Goal: Information Seeking & Learning: Learn about a topic

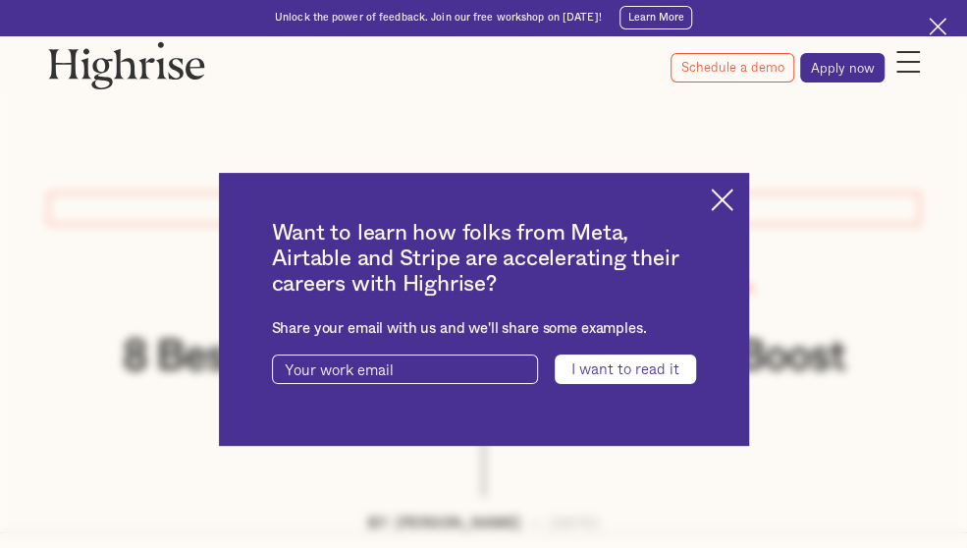
click at [734, 209] on img at bounding box center [722, 200] width 23 height 23
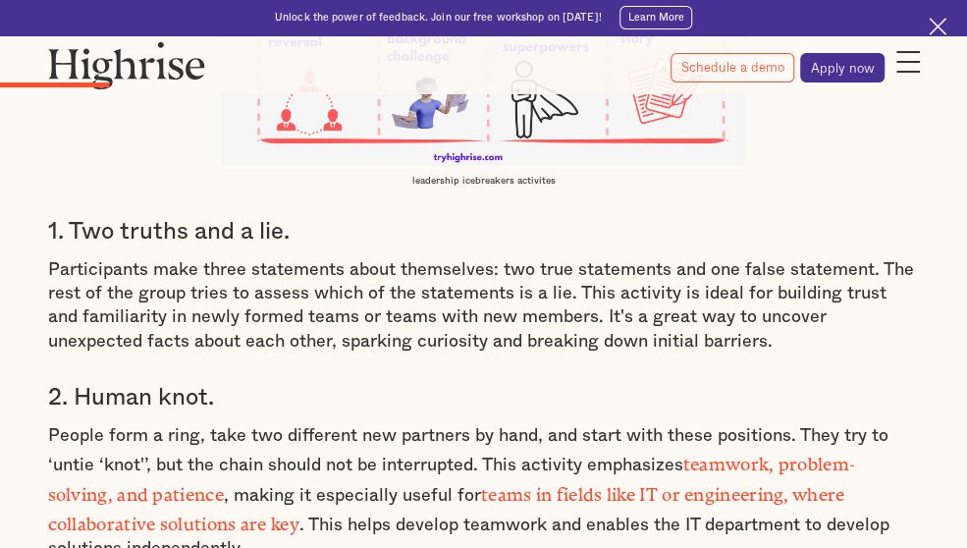
scroll to position [2868, 0]
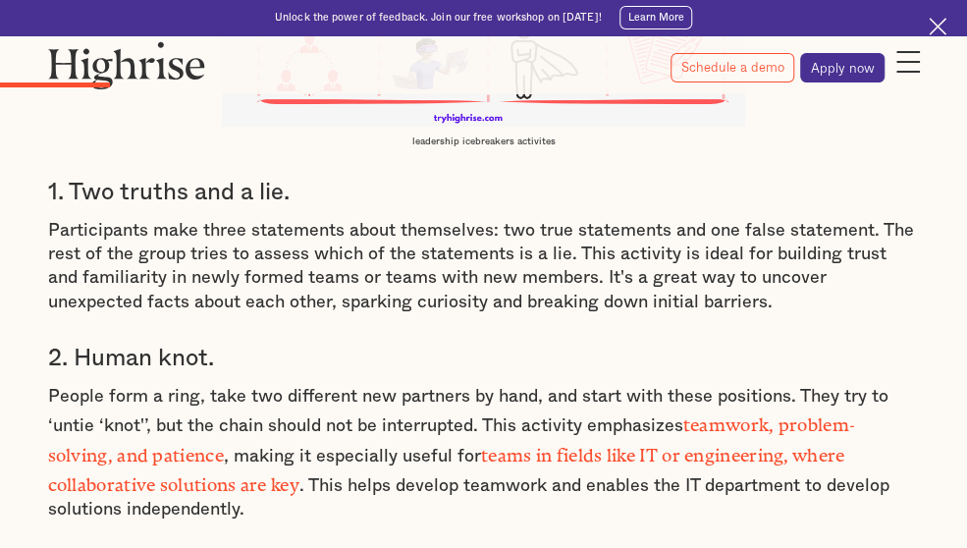
click at [276, 207] on h3 "1. Two truths and a lie." at bounding box center [484, 192] width 872 height 29
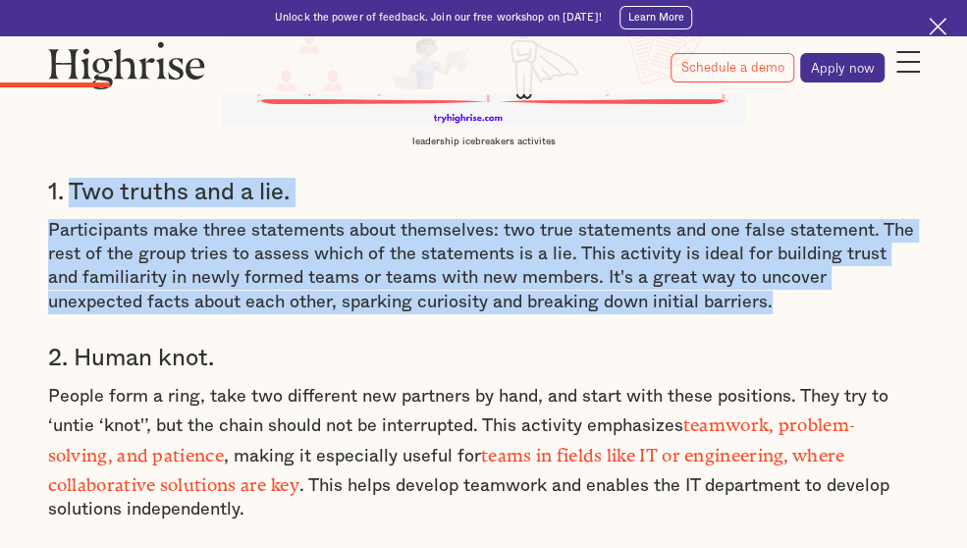
drag, startPoint x: 291, startPoint y: 222, endPoint x: 580, endPoint y: 397, distance: 338.4
click at [580, 397] on div "What are Leadership Icebreakers? Leadership icebreakers are team activities des…" at bounding box center [484, 369] width 872 height 2369
click at [402, 314] on p "Participants make three statements about themselves: two true statements and on…" at bounding box center [484, 266] width 872 height 95
drag, startPoint x: 294, startPoint y: 234, endPoint x: 545, endPoint y: 390, distance: 295.9
click at [545, 390] on div "What are Leadership Icebreakers? Leadership icebreakers are team activities des…" at bounding box center [484, 369] width 872 height 2369
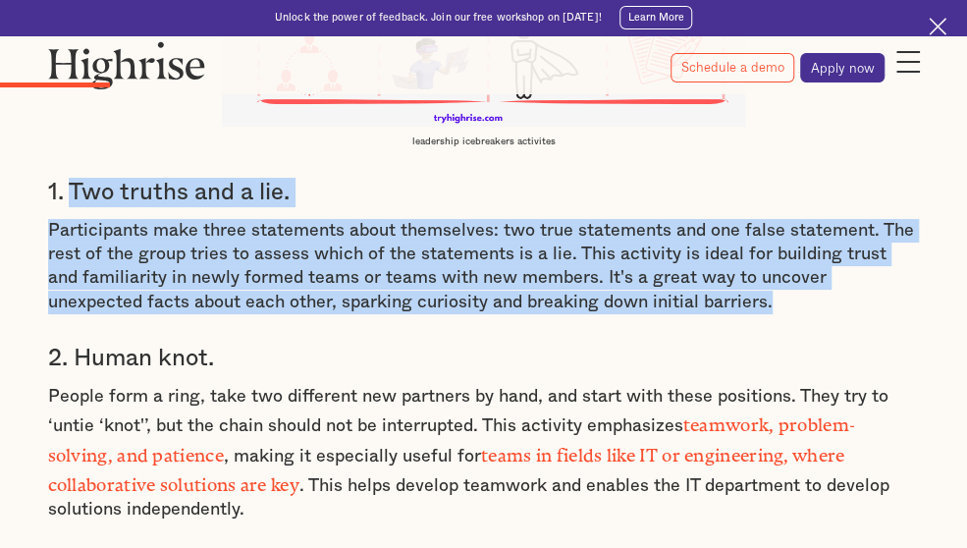
click at [495, 314] on p "Participants make three statements about themselves: two true statements and on…" at bounding box center [484, 266] width 872 height 95
drag, startPoint x: 293, startPoint y: 227, endPoint x: 497, endPoint y: 404, distance: 270.1
click at [497, 404] on div "What are Leadership Icebreakers? Leadership icebreakers are team activities des…" at bounding box center [484, 369] width 872 height 2369
click at [436, 314] on p "Participants make three statements about themselves: two true statements and on…" at bounding box center [484, 266] width 872 height 95
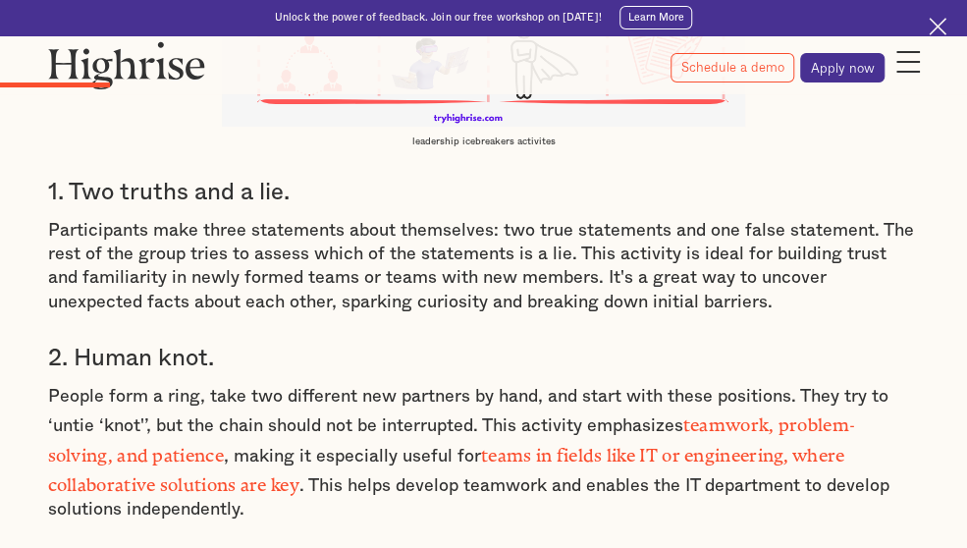
click at [436, 314] on p "Participants make three statements about themselves: two true statements and on…" at bounding box center [484, 266] width 872 height 95
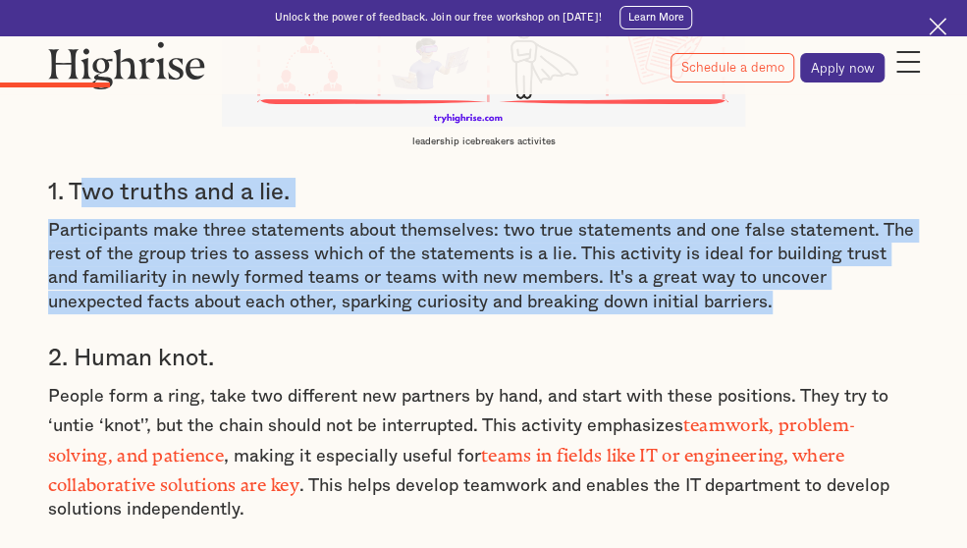
drag, startPoint x: 299, startPoint y: 230, endPoint x: 519, endPoint y: 402, distance: 279.2
click at [519, 402] on div "What are Leadership Icebreakers? Leadership icebreakers are team activities des…" at bounding box center [484, 369] width 872 height 2369
click at [505, 314] on p "Participants make three statements about themselves: two true statements and on…" at bounding box center [484, 266] width 872 height 95
drag, startPoint x: 297, startPoint y: 232, endPoint x: 505, endPoint y: 398, distance: 266.2
click at [505, 398] on div "What are Leadership Icebreakers? Leadership icebreakers are team activities des…" at bounding box center [484, 369] width 872 height 2369
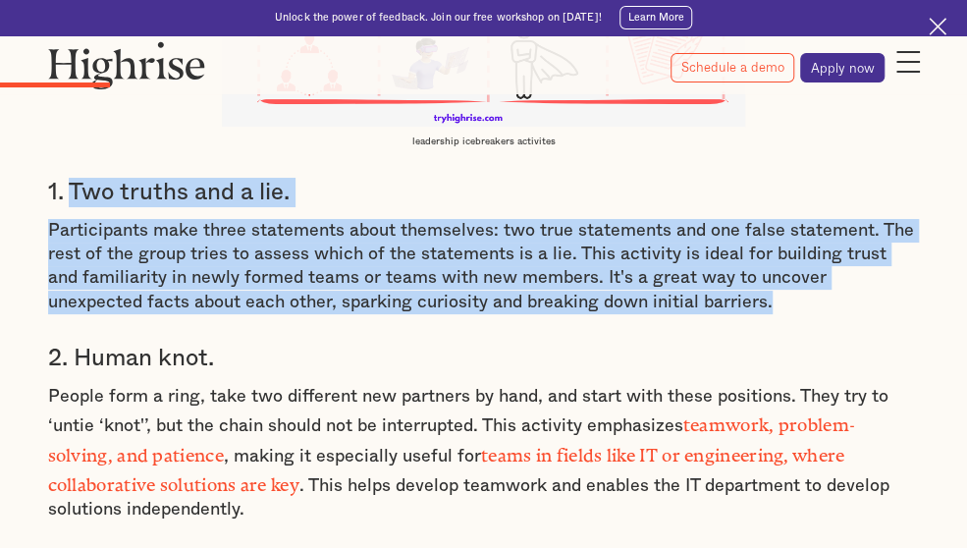
click at [442, 314] on p "Participants make three statements about themselves: two true statements and on…" at bounding box center [484, 266] width 872 height 95
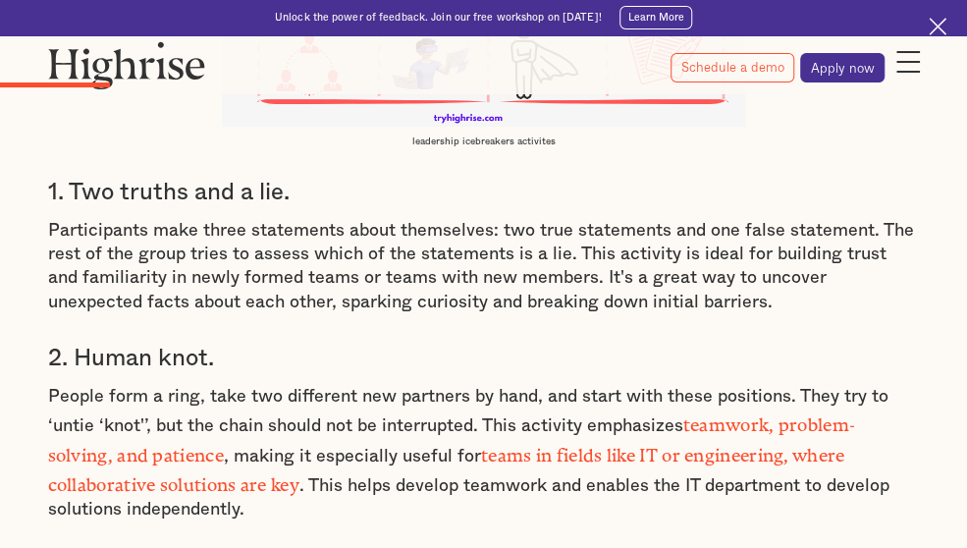
click at [297, 207] on h3 "1. Two truths and a lie." at bounding box center [484, 192] width 872 height 29
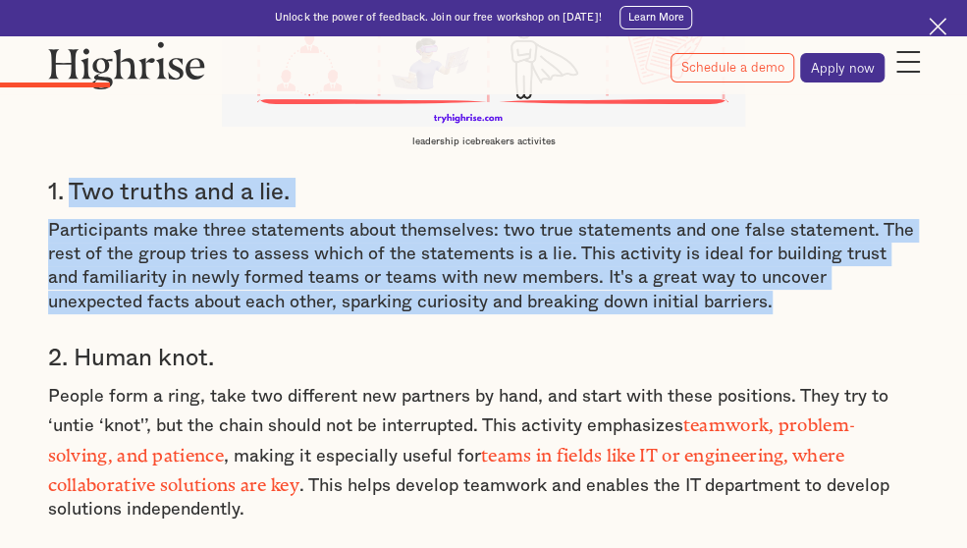
drag, startPoint x: 295, startPoint y: 225, endPoint x: 505, endPoint y: 400, distance: 273.4
click at [505, 400] on div "What are Leadership Icebreakers? Leadership icebreakers are team activities des…" at bounding box center [484, 369] width 872 height 2369
click at [491, 314] on p "Participants make three statements about themselves: two true statements and on…" at bounding box center [484, 266] width 872 height 95
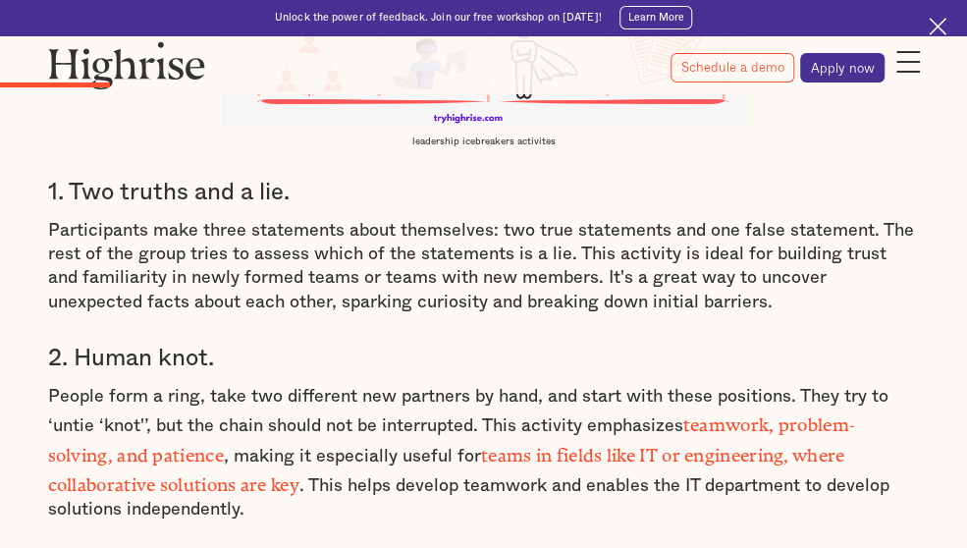
click at [297, 207] on h3 "1. Two truths and a lie." at bounding box center [484, 192] width 872 height 29
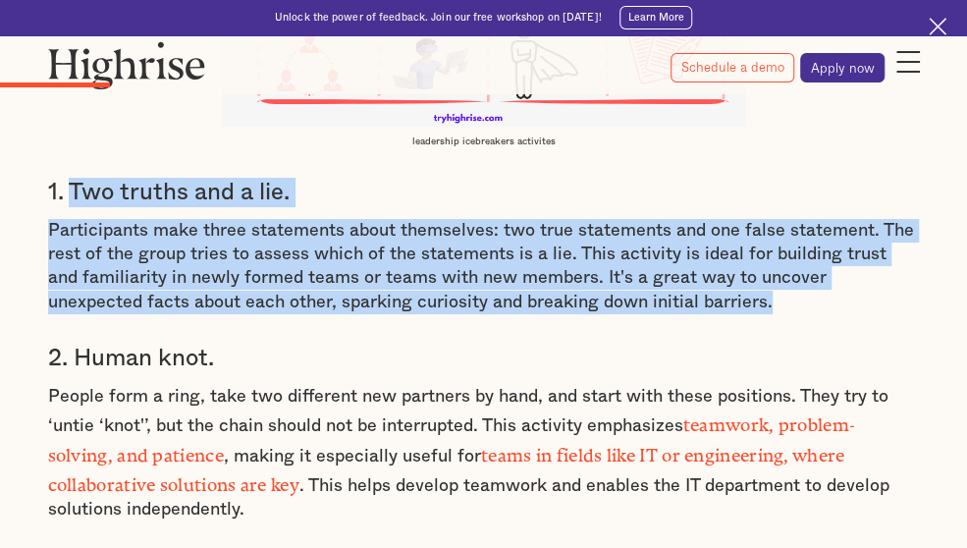
drag, startPoint x: 294, startPoint y: 227, endPoint x: 505, endPoint y: 402, distance: 274.1
click at [505, 402] on div "What are Leadership Icebreakers? Leadership icebreakers are team activities des…" at bounding box center [484, 369] width 872 height 2369
click at [471, 314] on p "Participants make three statements about themselves: two true statements and on…" at bounding box center [484, 266] width 872 height 95
drag, startPoint x: 295, startPoint y: 226, endPoint x: 532, endPoint y: 401, distance: 295.0
click at [532, 401] on div "What are Leadership Icebreakers? Leadership icebreakers are team activities des…" at bounding box center [484, 369] width 872 height 2369
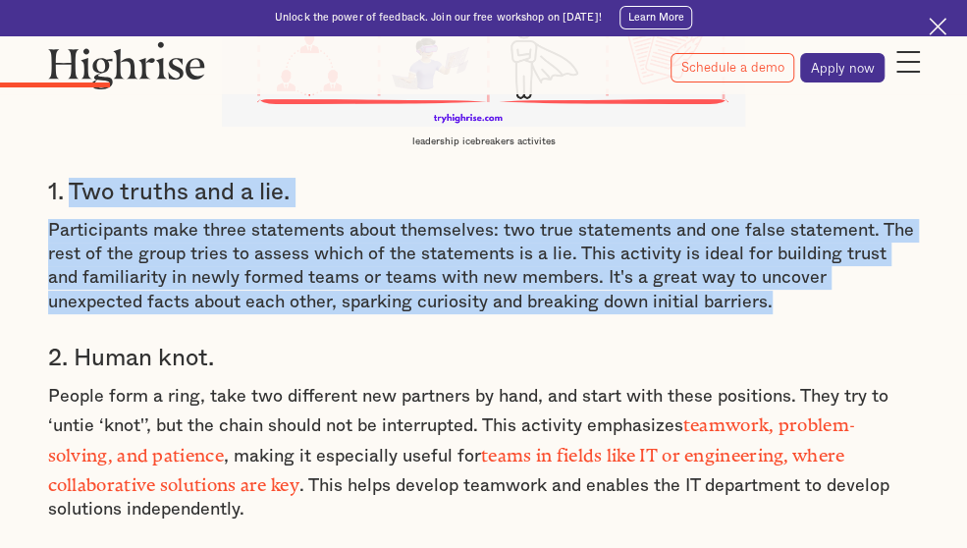
click at [502, 314] on p "Participants make three statements about themselves: two true statements and on…" at bounding box center [484, 266] width 872 height 95
drag, startPoint x: 295, startPoint y: 227, endPoint x: 487, endPoint y: 404, distance: 261.3
click at [487, 404] on div "What are Leadership Icebreakers? Leadership icebreakers are team activities des…" at bounding box center [484, 369] width 872 height 2369
click at [487, 314] on p "Participants make three statements about themselves: two true statements and on…" at bounding box center [484, 266] width 872 height 95
drag, startPoint x: 297, startPoint y: 231, endPoint x: 545, endPoint y: 413, distance: 308.4
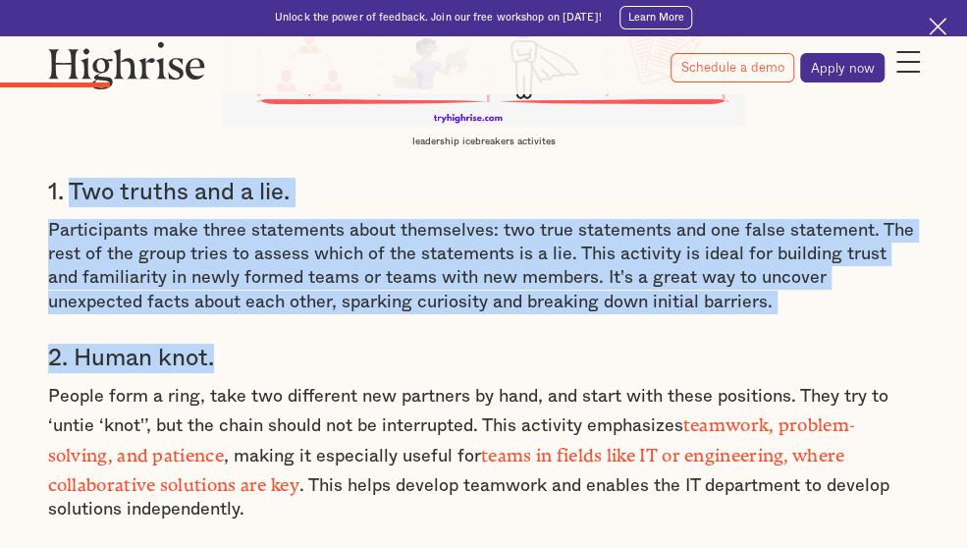
click at [545, 413] on div "What are Leadership Icebreakers? Leadership icebreakers are team activities des…" at bounding box center [484, 369] width 872 height 2369
click at [495, 314] on p "Participants make three statements about themselves: two true statements and on…" at bounding box center [484, 266] width 872 height 95
drag, startPoint x: 293, startPoint y: 224, endPoint x: 499, endPoint y: 400, distance: 271.0
click at [499, 400] on div "What are Leadership Icebreakers? Leadership icebreakers are team activities des…" at bounding box center [484, 369] width 872 height 2369
click at [495, 314] on p "Participants make three statements about themselves: two true statements and on…" at bounding box center [484, 266] width 872 height 95
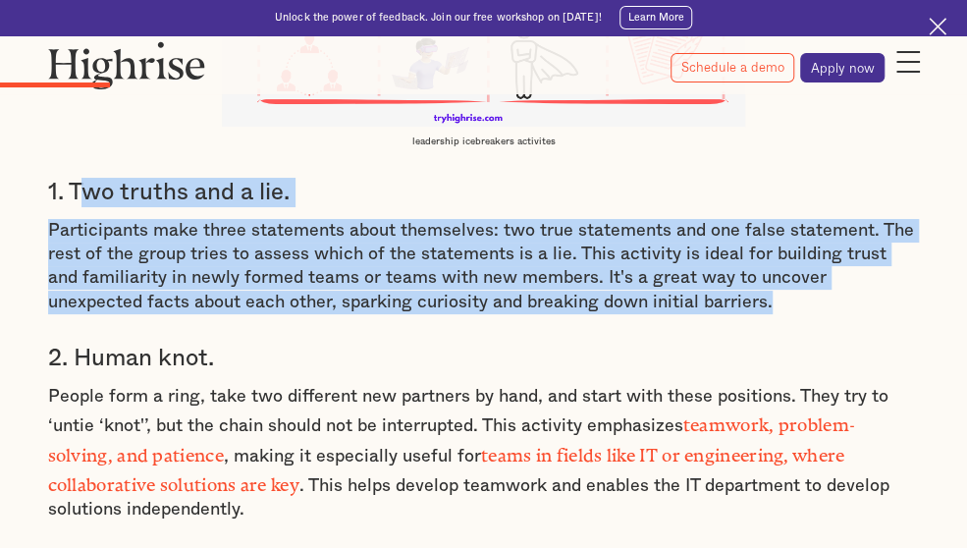
drag, startPoint x: 302, startPoint y: 232, endPoint x: 503, endPoint y: 402, distance: 262.7
click at [503, 402] on div "What are Leadership Icebreakers? Leadership icebreakers are team activities des…" at bounding box center [484, 369] width 872 height 2369
click at [430, 314] on p "Participants make three statements about themselves: two true statements and on…" at bounding box center [484, 266] width 872 height 95
drag, startPoint x: 272, startPoint y: 231, endPoint x: 498, endPoint y: 401, distance: 282.6
click at [498, 401] on div "What are Leadership Icebreakers? Leadership icebreakers are team activities des…" at bounding box center [484, 369] width 872 height 2369
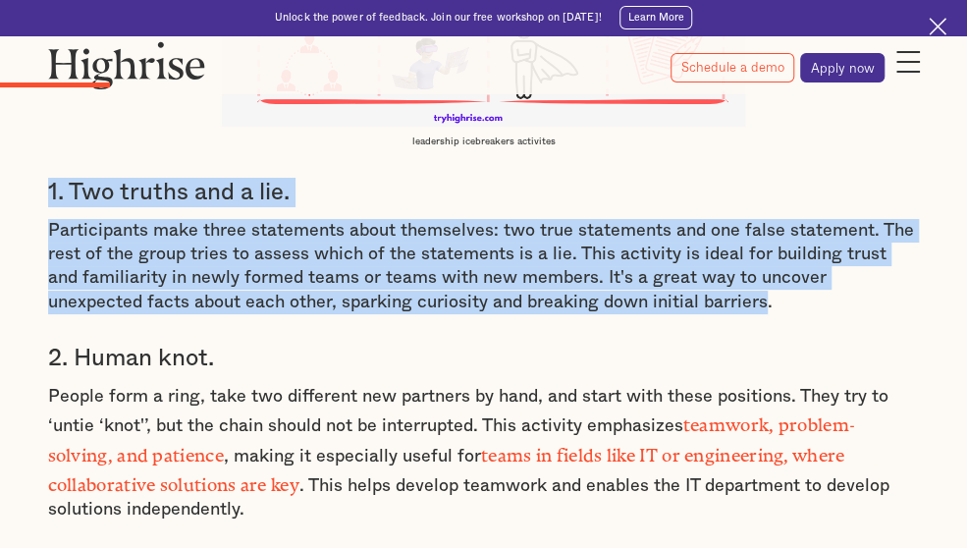
copy div "1. Two truths and a lie. Participants make three statements about themselves: t…"
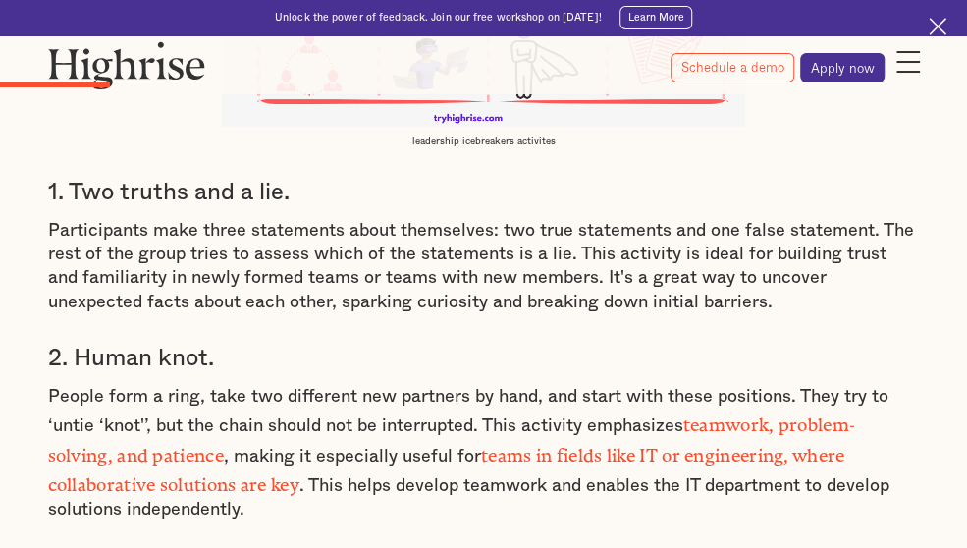
click at [0, 0] on div "Newsletter Read our case studies document and learn how Highrise helped other i…" at bounding box center [0, 0] width 0 height 0
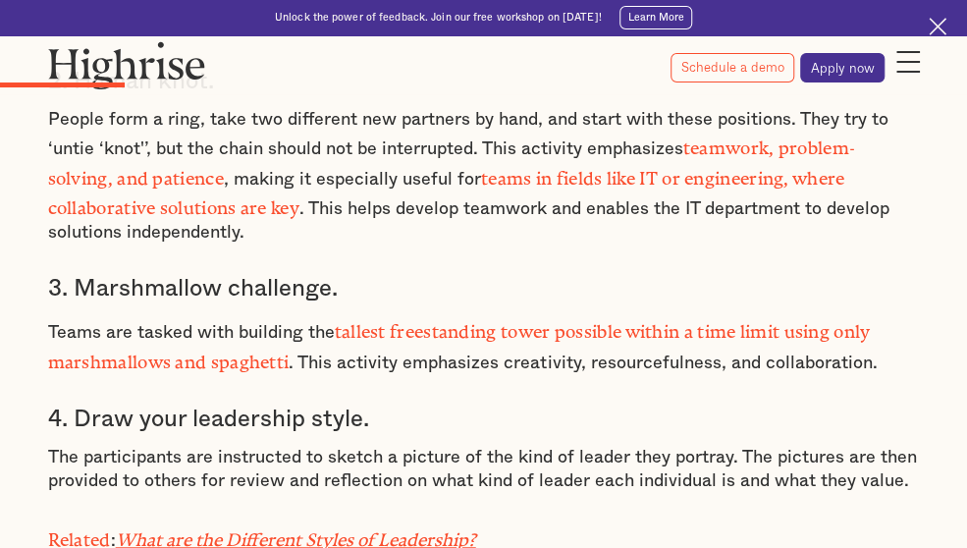
scroll to position [3121, 0]
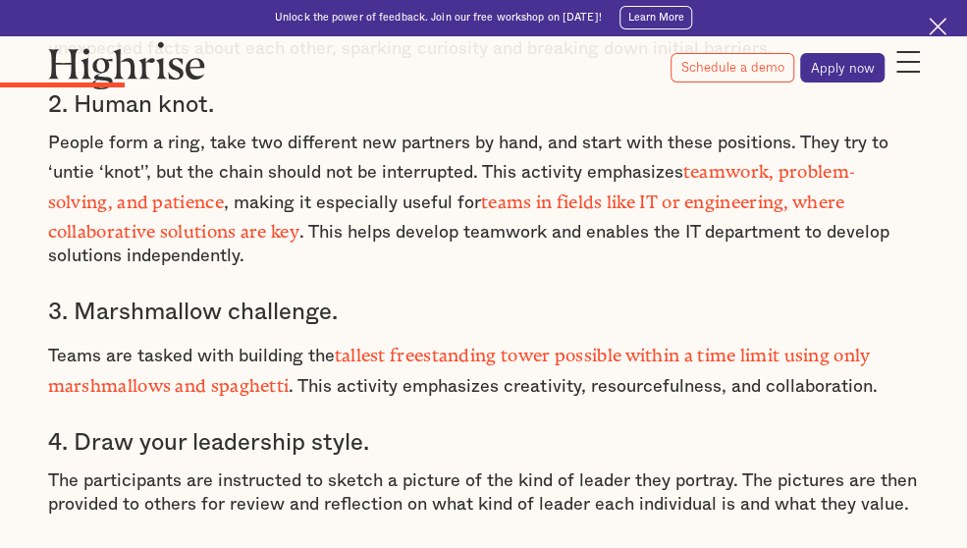
click at [271, 120] on h3 "2. Human knot." at bounding box center [484, 104] width 872 height 29
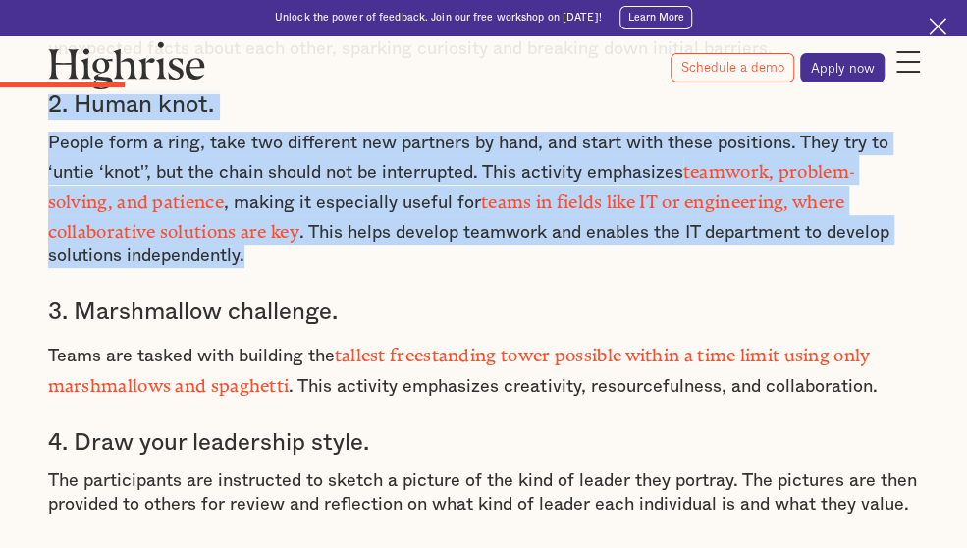
drag, startPoint x: 272, startPoint y: 209, endPoint x: 578, endPoint y: 400, distance: 360.8
click at [578, 400] on div "What are Leadership Icebreakers? Leadership icebreakers are team activities des…" at bounding box center [484, 116] width 872 height 2369
click at [581, 268] on p "People form a ring, take two different new partners by hand, and start with the…" at bounding box center [484, 200] width 872 height 137
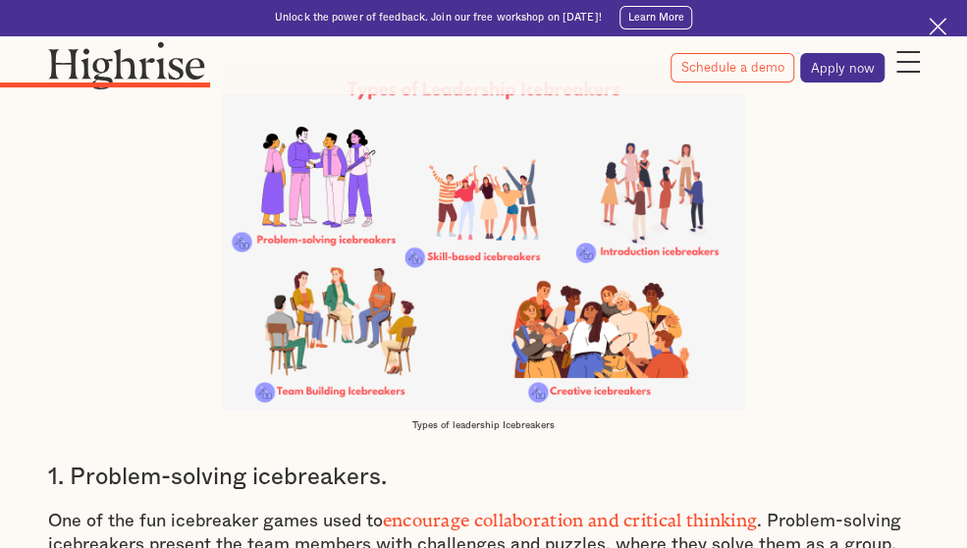
scroll to position [4398, 0]
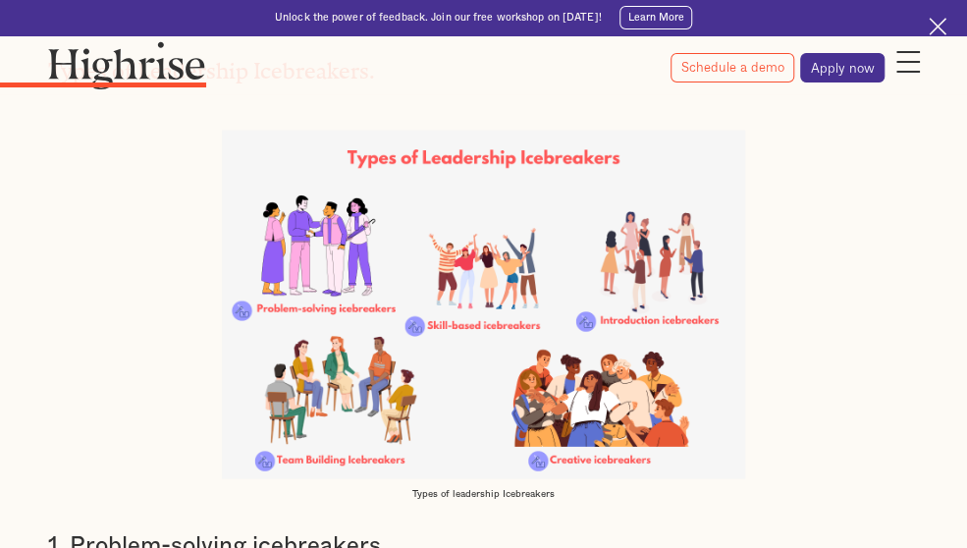
drag, startPoint x: 269, startPoint y: 191, endPoint x: 556, endPoint y: 376, distance: 341.0
copy div "8. One-word story. One-Word Story is an interactive game that aims to increase …"
click at [935, 23] on img at bounding box center [938, 27] width 18 height 18
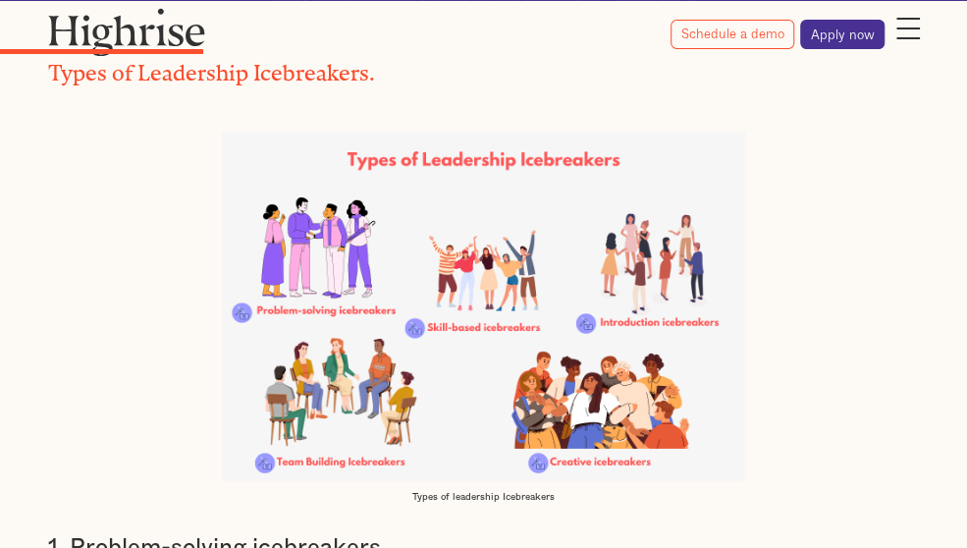
scroll to position [4362, 0]
